Goal: Use online tool/utility

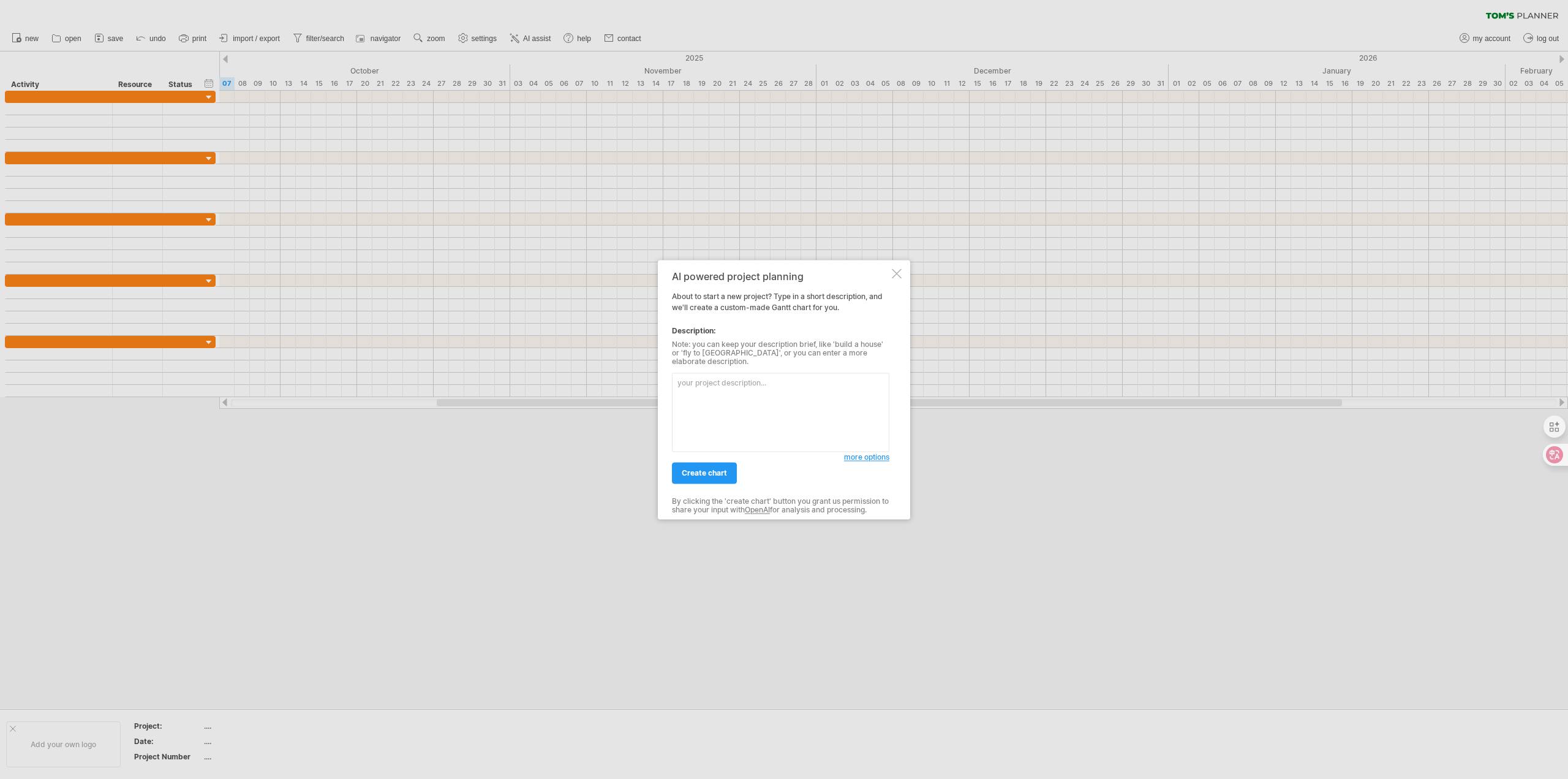
click at [739, 389] on textarea at bounding box center [780, 412] width 217 height 79
type textarea "r"
click at [707, 468] on span "create chart" at bounding box center [705, 472] width 46 height 9
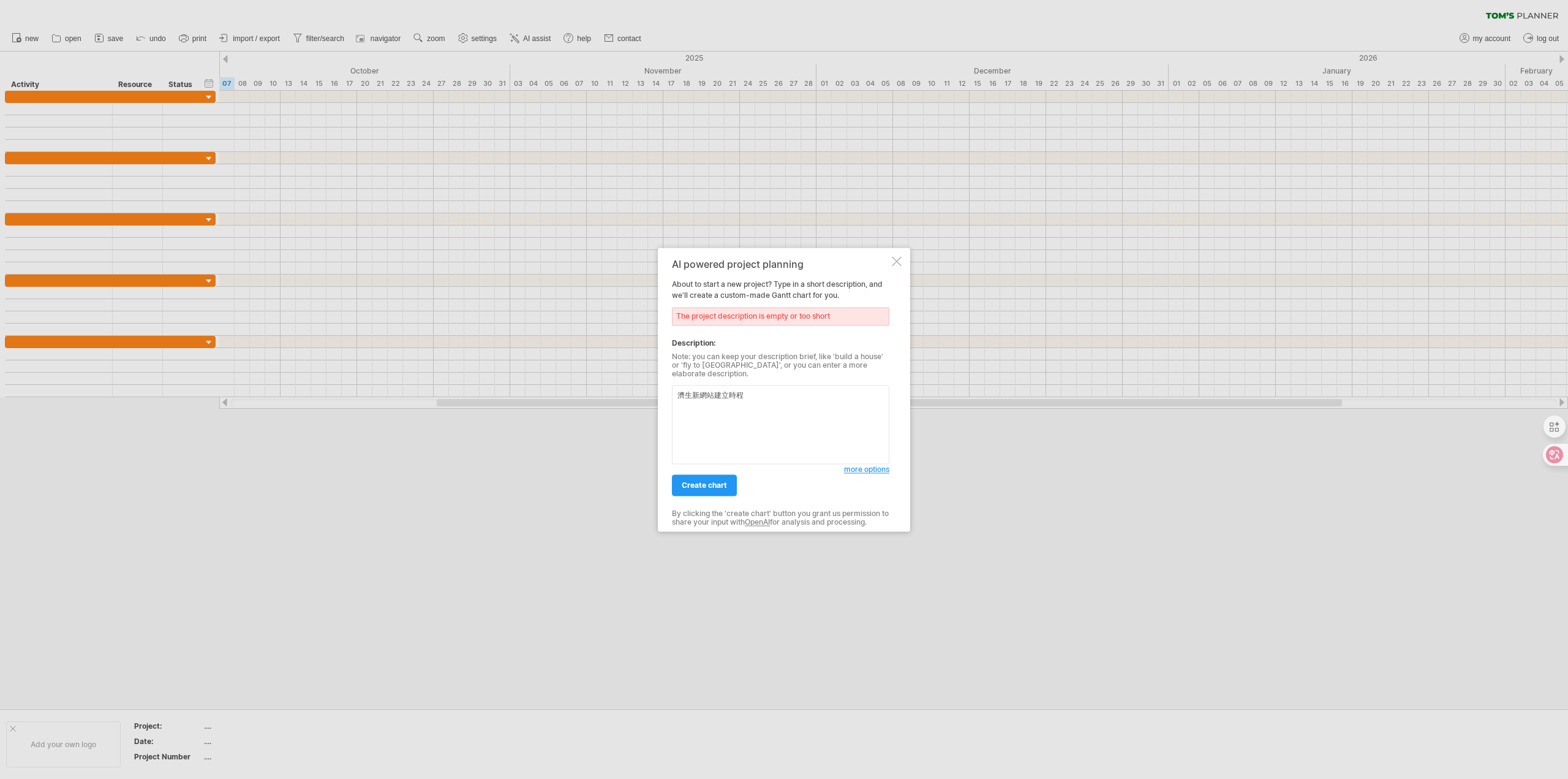
click at [753, 390] on textarea "濟生新網站建立時程" at bounding box center [780, 424] width 217 height 79
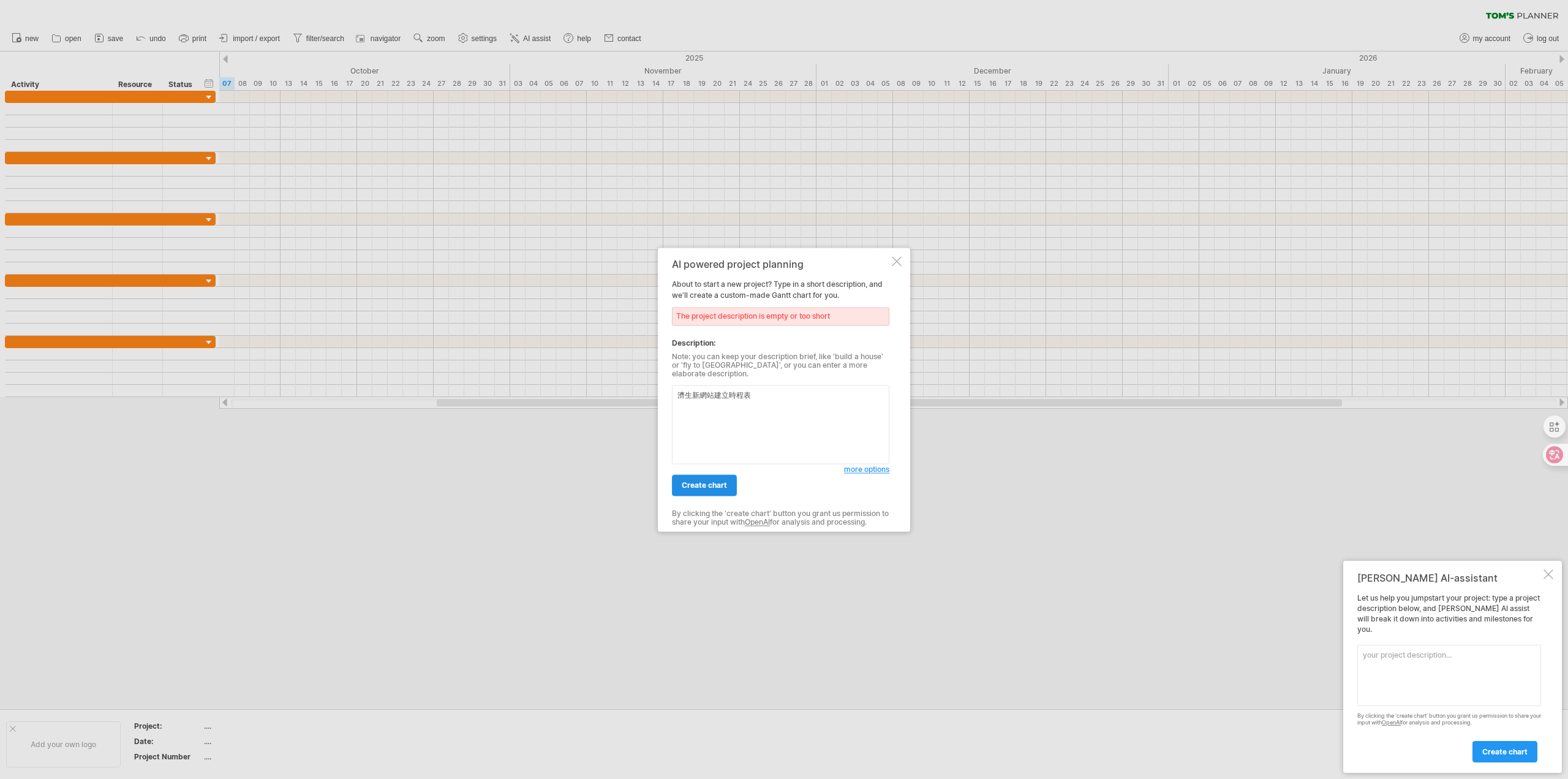
type textarea "濟生新網站建立時程表"
click at [715, 480] on span "create chart" at bounding box center [705, 484] width 46 height 9
click at [898, 266] on div at bounding box center [897, 261] width 10 height 10
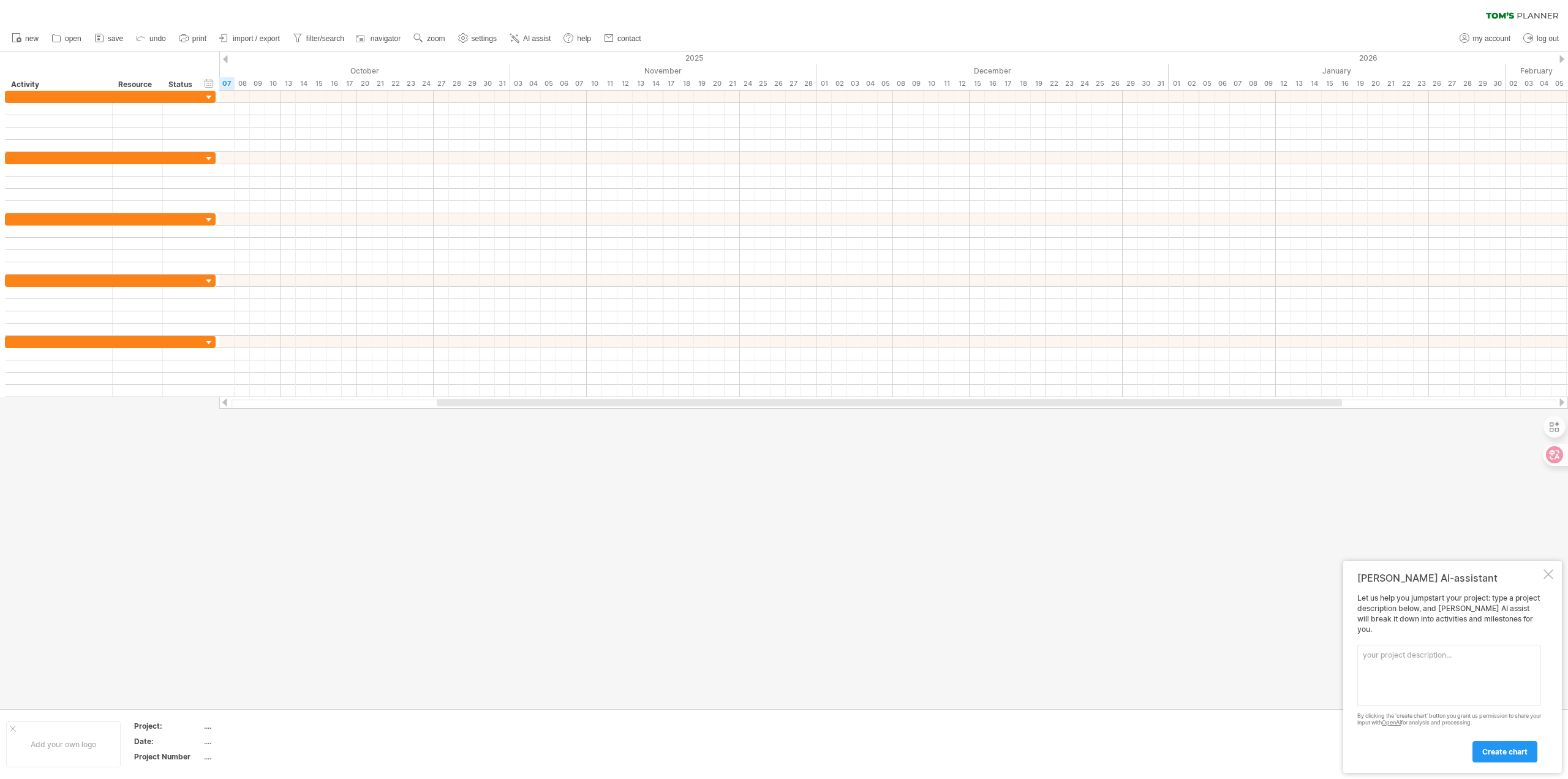
click at [1548, 579] on div at bounding box center [1548, 574] width 10 height 10
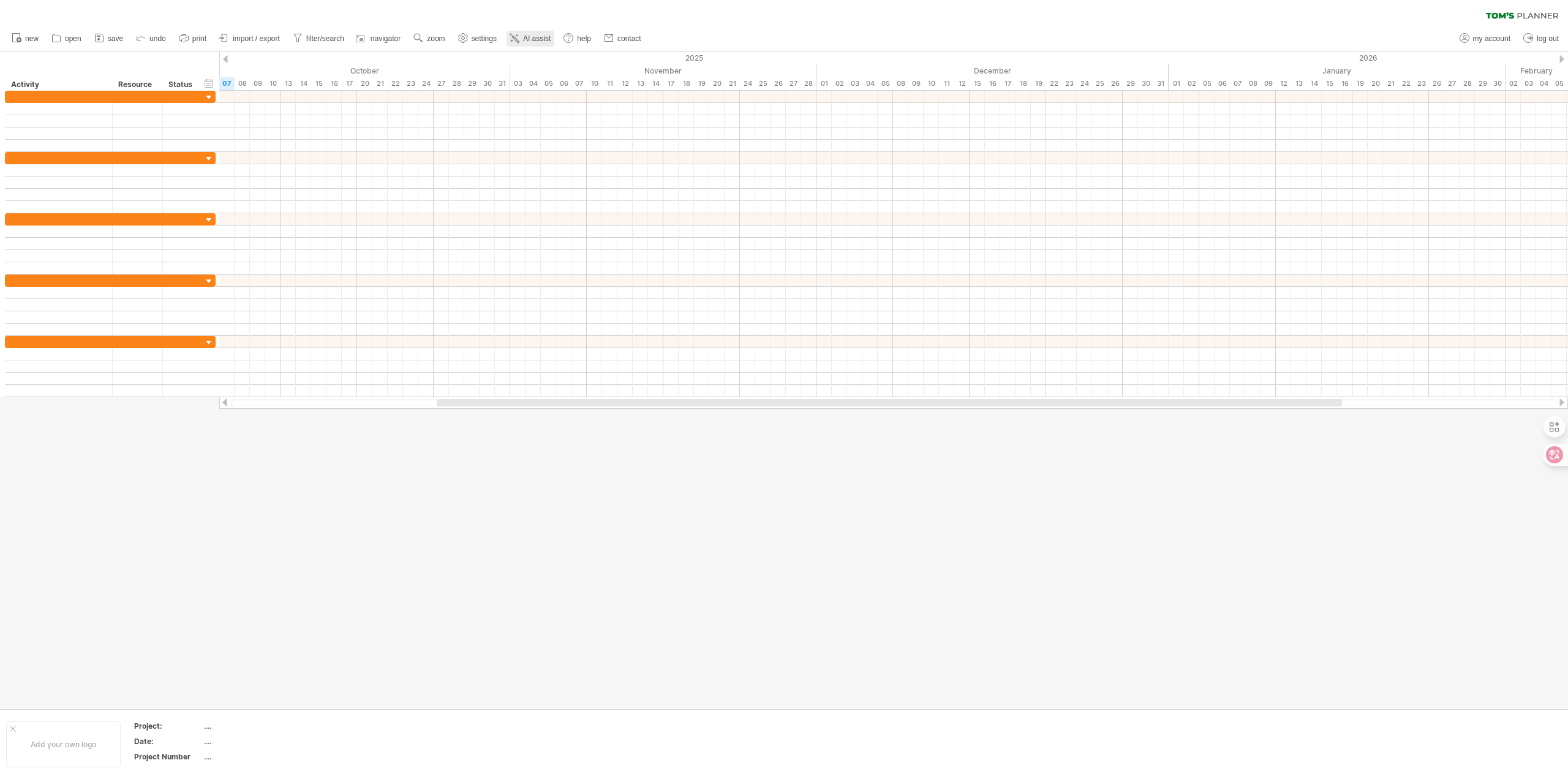
click at [540, 38] on span "AI assist" at bounding box center [537, 38] width 28 height 9
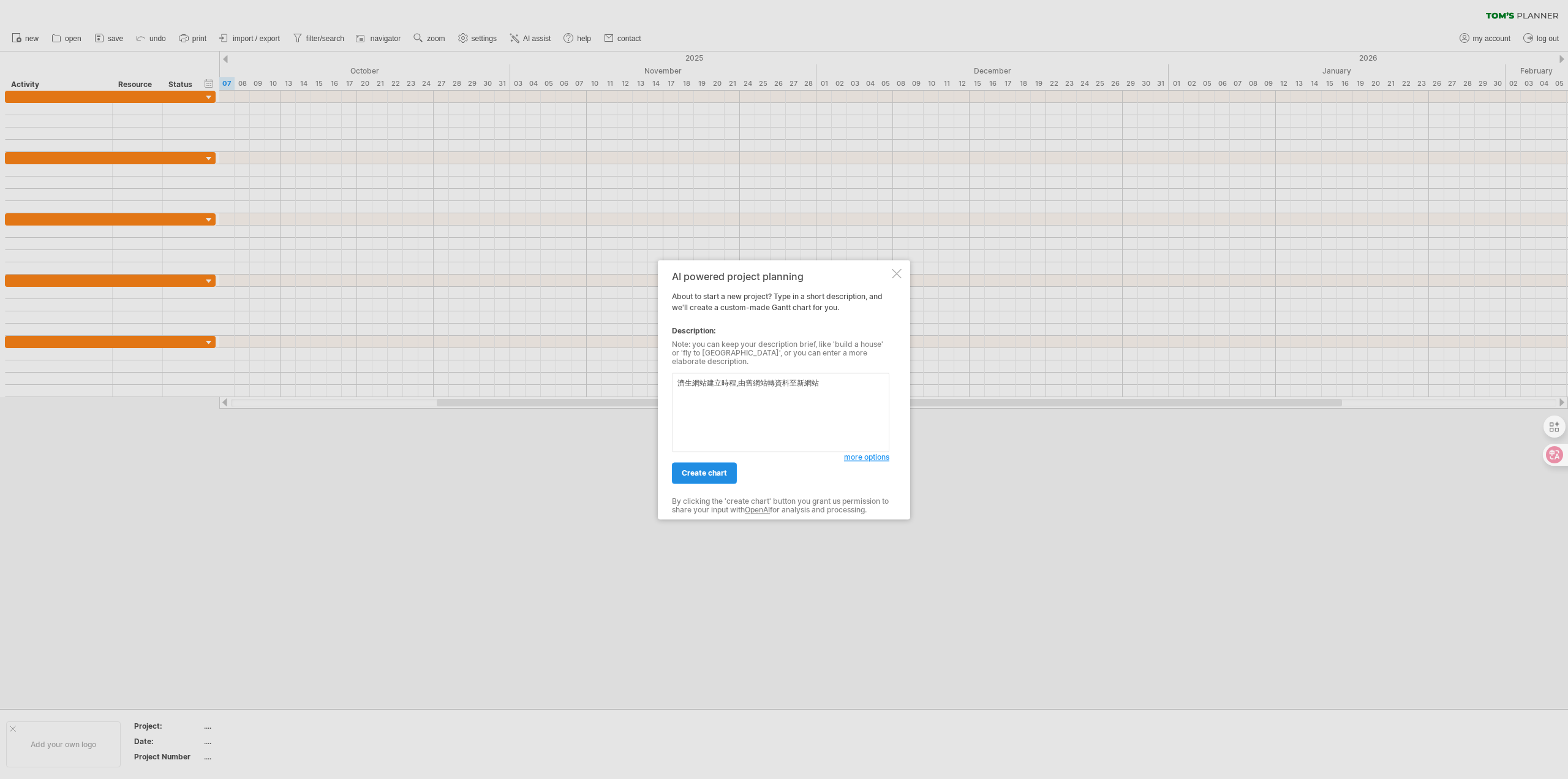
type textarea "濟生網站建立時程,由舊網站轉資料至新網站"
click at [701, 471] on span "create chart" at bounding box center [705, 472] width 46 height 9
